Goal: Information Seeking & Learning: Learn about a topic

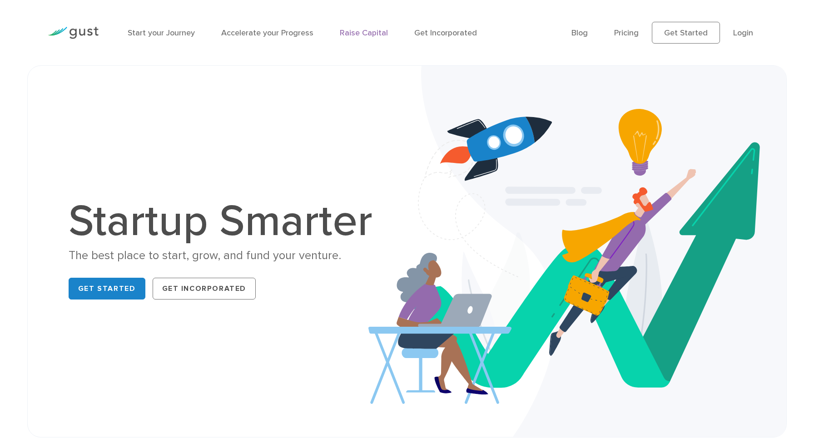
click at [352, 33] on link "Raise Capital" at bounding box center [364, 33] width 48 height 10
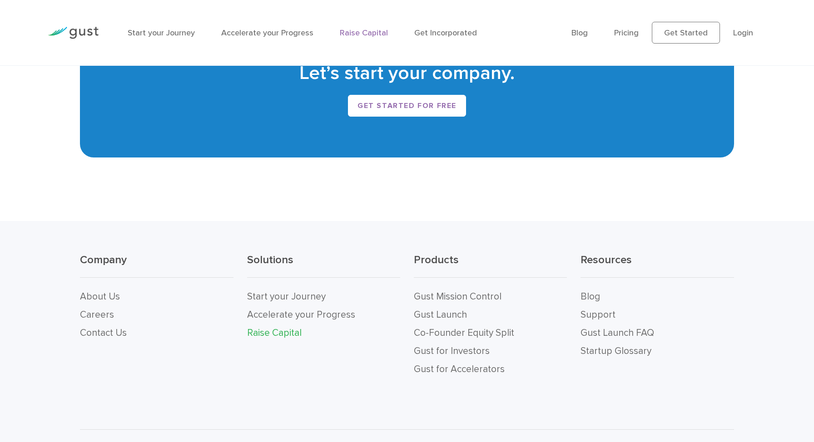
scroll to position [1820, 0]
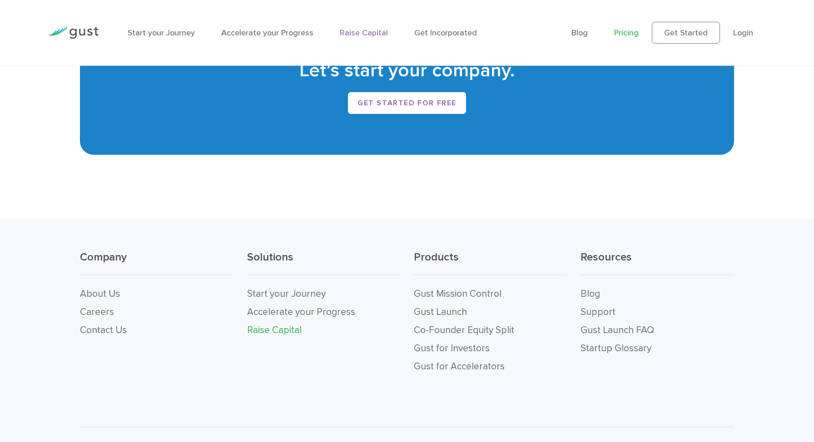
click at [626, 35] on link "Pricing" at bounding box center [626, 33] width 25 height 10
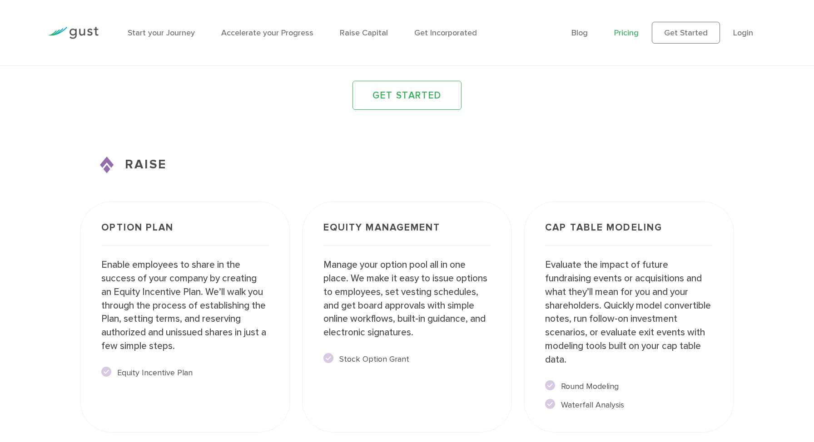
scroll to position [1438, 0]
